Goal: Task Accomplishment & Management: Use online tool/utility

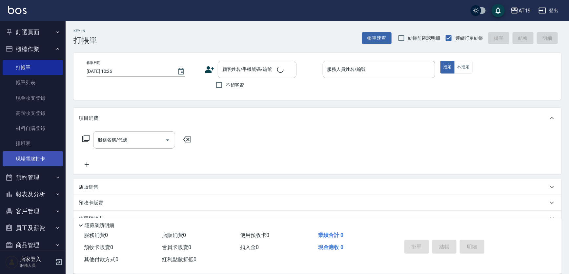
click at [47, 157] on link "現場電腦打卡" at bounding box center [33, 158] width 60 height 15
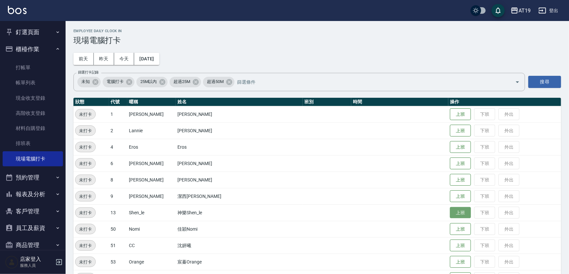
click at [450, 212] on button "上班" at bounding box center [460, 212] width 21 height 11
click at [450, 267] on button "上班" at bounding box center [460, 261] width 21 height 11
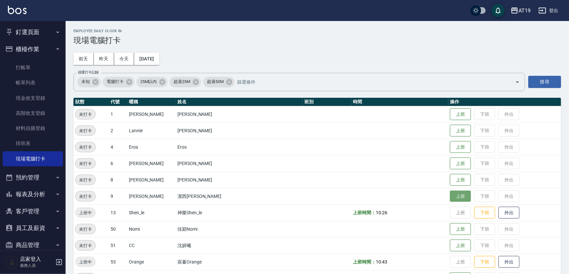
click at [450, 199] on button "上班" at bounding box center [460, 196] width 21 height 11
click at [450, 114] on button "上班" at bounding box center [460, 114] width 21 height 11
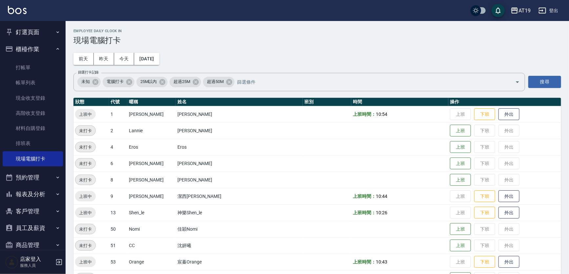
drag, startPoint x: 0, startPoint y: 174, endPoint x: 89, endPoint y: 203, distance: 93.7
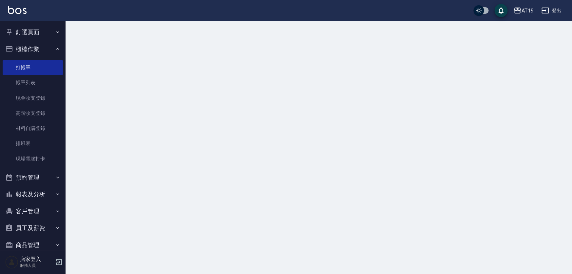
drag, startPoint x: 89, startPoint y: 203, endPoint x: 41, endPoint y: 210, distance: 48.3
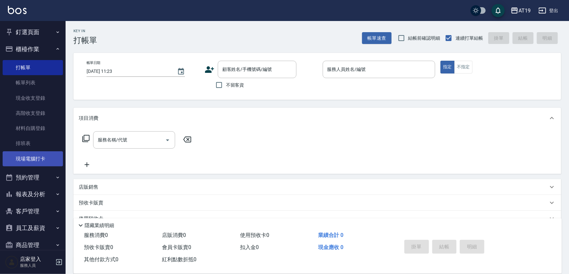
click at [50, 160] on link "現場電腦打卡" at bounding box center [33, 158] width 60 height 15
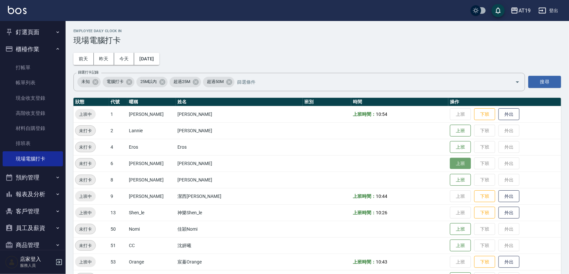
click at [450, 165] on button "上班" at bounding box center [460, 163] width 21 height 11
